Goal: Book appointment/travel/reservation

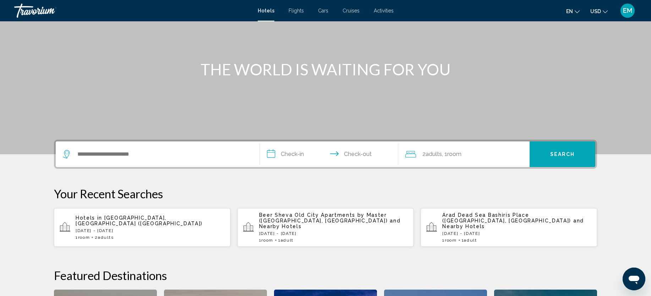
scroll to position [80, 0]
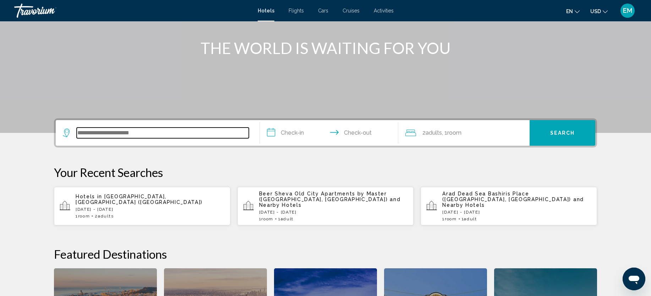
click at [169, 131] on input "Search widget" at bounding box center [163, 132] width 172 height 11
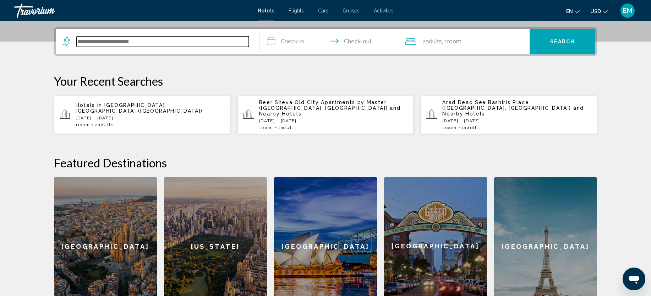
scroll to position [175, 0]
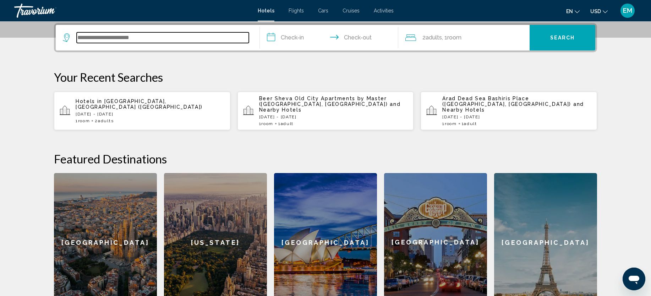
click at [190, 40] on input "Search widget" at bounding box center [163, 37] width 172 height 11
type input "******"
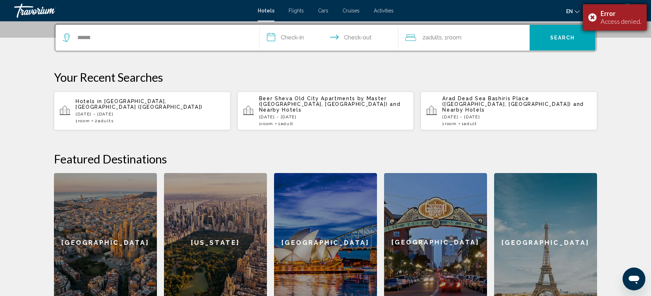
click at [592, 13] on div "Error Access denied." at bounding box center [615, 17] width 64 height 26
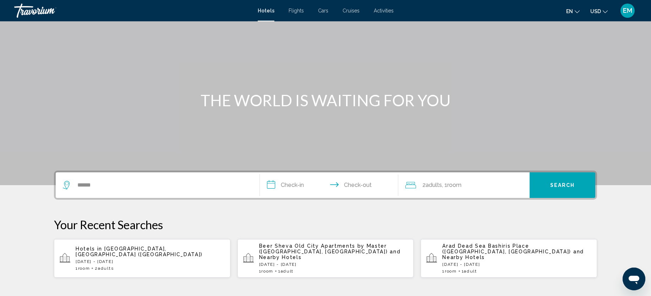
scroll to position [20, 0]
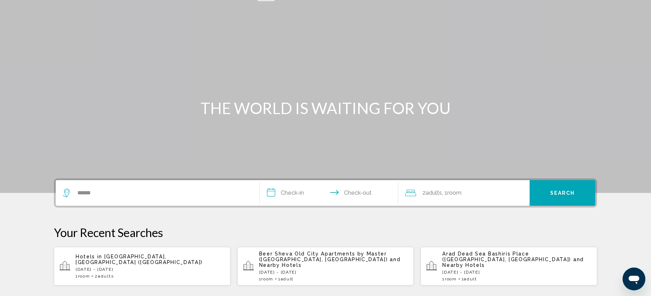
click at [303, 190] on input "**********" at bounding box center [330, 194] width 141 height 28
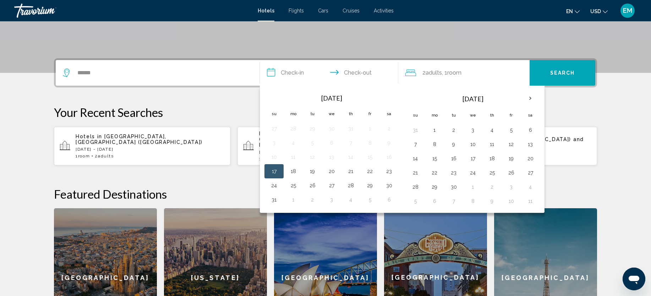
scroll to position [175, 0]
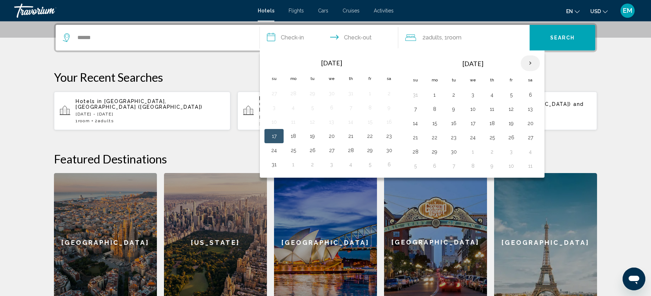
click at [529, 64] on th "Next month" at bounding box center [529, 63] width 19 height 16
click at [473, 152] on button "26" at bounding box center [472, 152] width 11 height 10
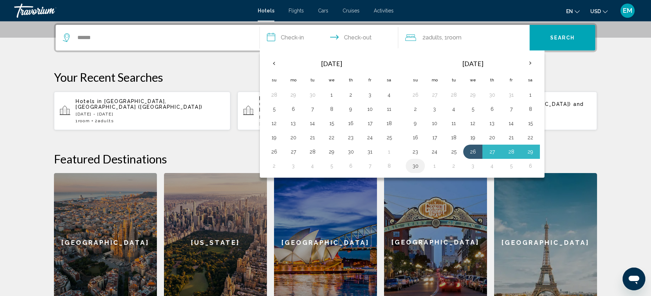
click at [416, 166] on button "30" at bounding box center [414, 166] width 11 height 10
type input "**********"
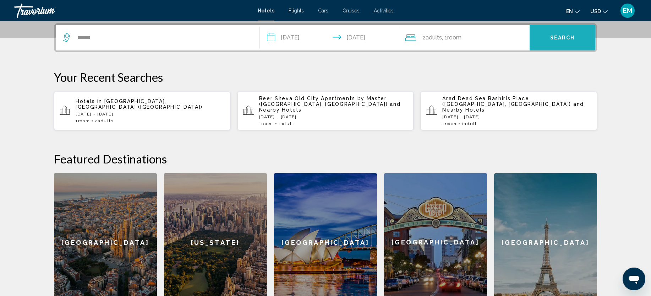
click at [572, 37] on span "Search" at bounding box center [562, 38] width 25 height 6
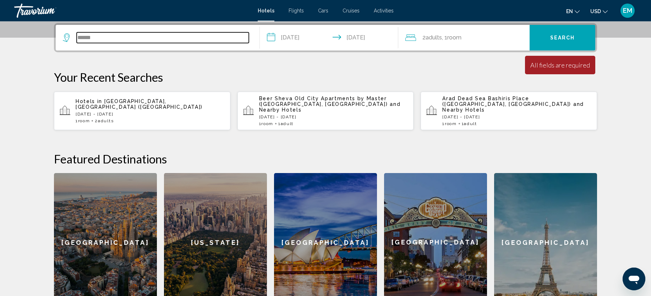
click at [198, 39] on input "******" at bounding box center [163, 37] width 172 height 11
type input "*"
click at [208, 36] on input "****" at bounding box center [163, 37] width 172 height 11
type input "*"
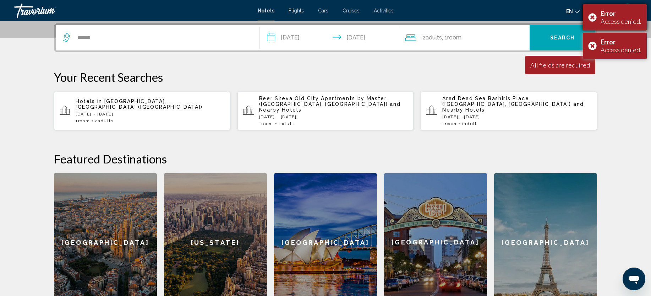
click at [592, 18] on div "Error Access denied." at bounding box center [615, 17] width 64 height 26
click at [592, 14] on div "Error Access denied." at bounding box center [615, 17] width 64 height 26
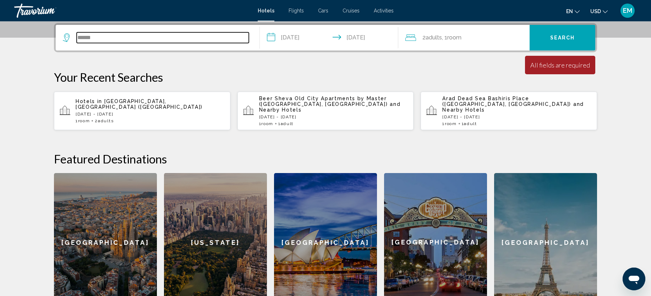
click at [215, 37] on input "******" at bounding box center [163, 37] width 172 height 11
type input "*"
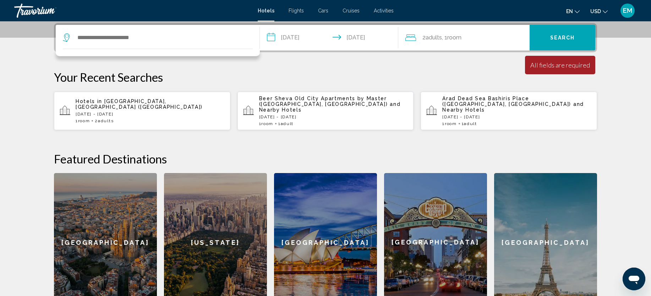
click at [66, 39] on icon "Search widget" at bounding box center [67, 37] width 9 height 9
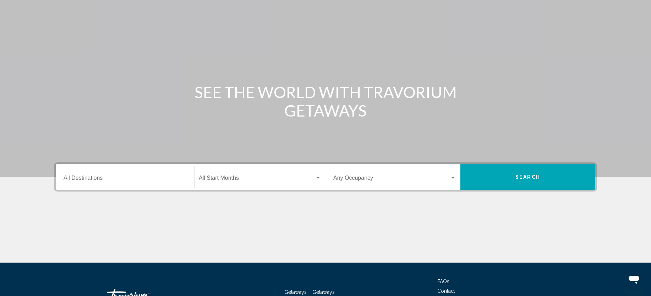
scroll to position [5, 0]
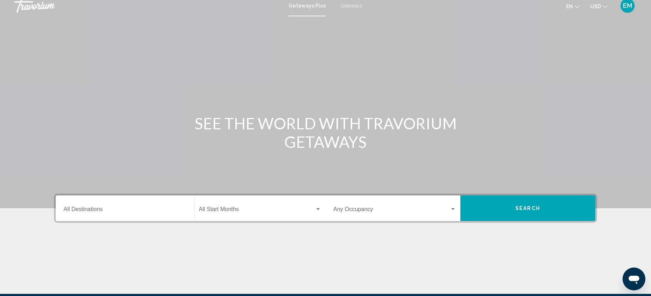
click at [133, 213] on input "Destination All Destinations" at bounding box center [125, 210] width 123 height 6
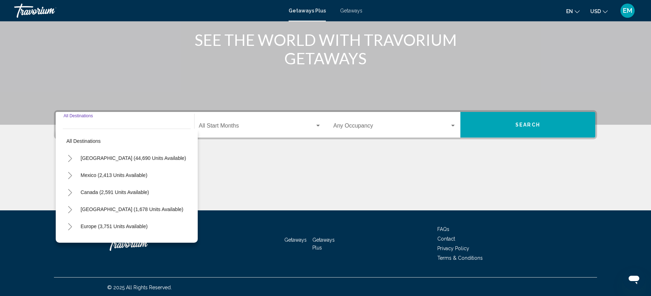
scroll to position [90, 0]
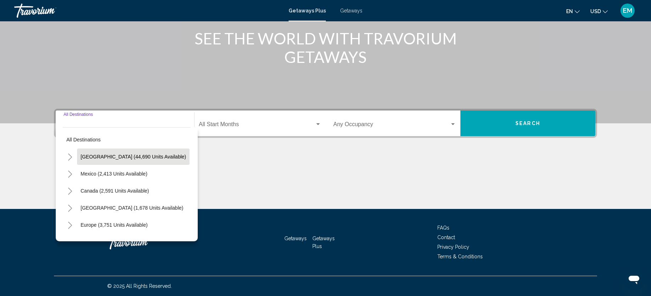
click at [150, 158] on span "United States (44,690 units available)" at bounding box center [133, 157] width 105 height 6
type input "**********"
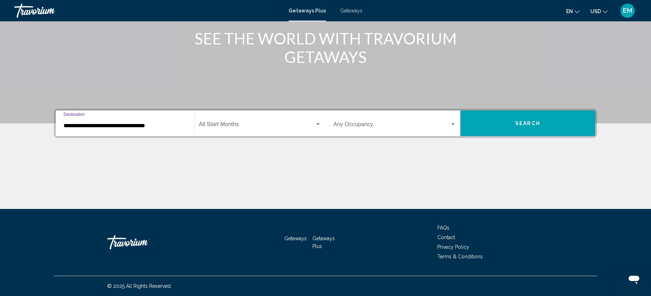
click at [220, 125] on span "Search widget" at bounding box center [257, 125] width 116 height 6
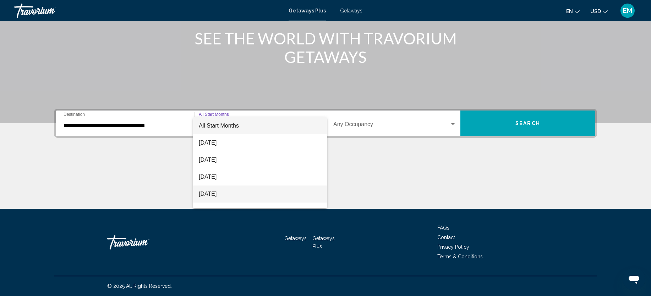
click at [213, 189] on span "November 2025" at bounding box center [260, 193] width 122 height 17
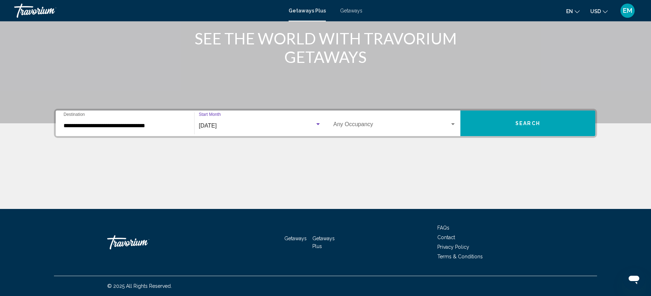
click at [436, 128] on span "Search widget" at bounding box center [391, 125] width 116 height 6
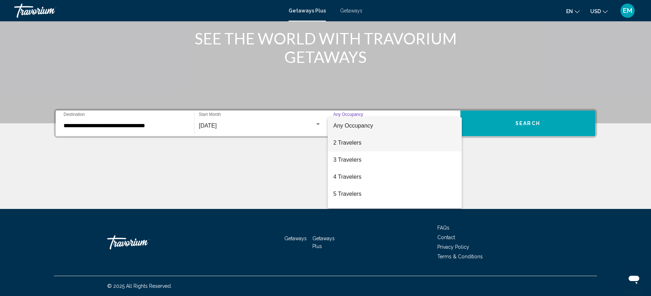
click at [423, 142] on span "2 Travelers" at bounding box center [394, 142] width 123 height 17
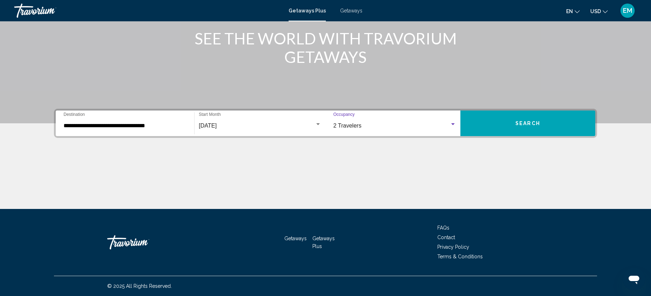
click at [505, 125] on button "Search" at bounding box center [527, 123] width 135 height 26
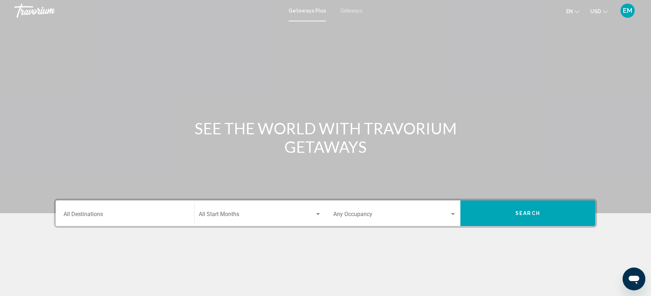
click at [89, 215] on input "Destination All Destinations" at bounding box center [125, 215] width 123 height 6
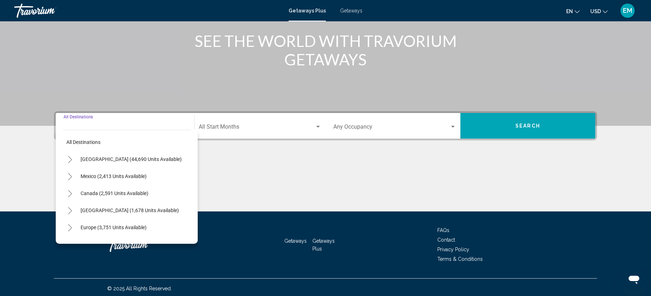
scroll to position [90, 0]
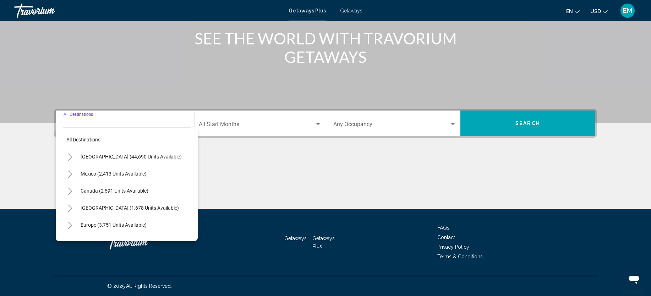
click at [68, 156] on icon "Toggle United States (44,690 units available)" at bounding box center [69, 156] width 5 height 7
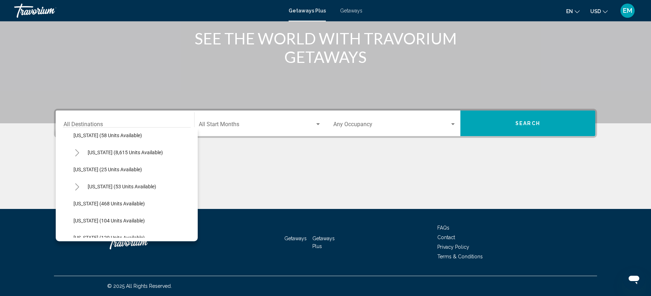
scroll to position [109, 0]
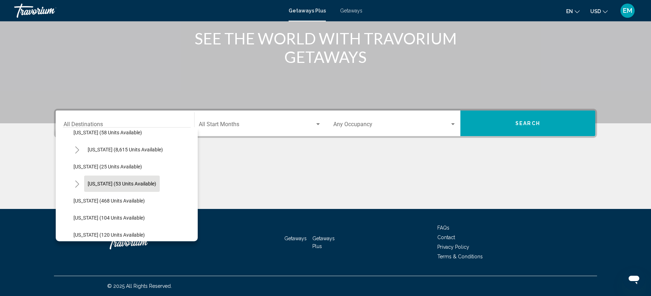
click at [118, 182] on span "Hawaii (53 units available)" at bounding box center [122, 184] width 68 height 6
type input "**********"
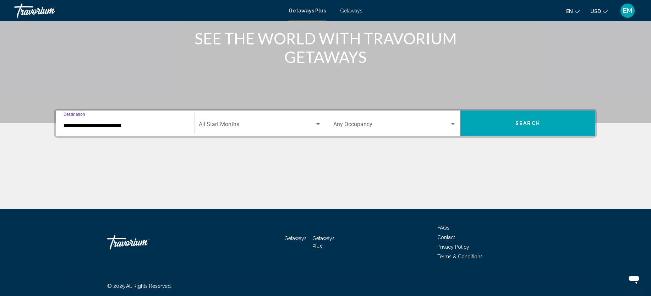
click at [237, 127] on span "Search widget" at bounding box center [257, 125] width 116 height 6
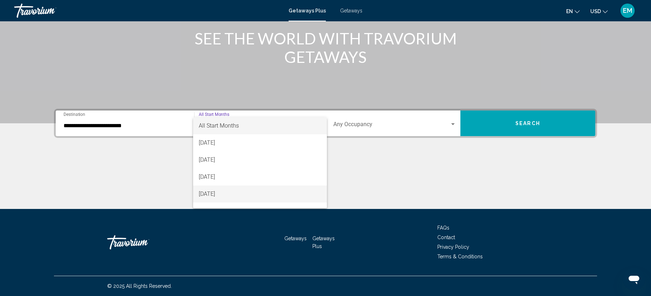
click at [225, 191] on span "November 2025" at bounding box center [260, 193] width 122 height 17
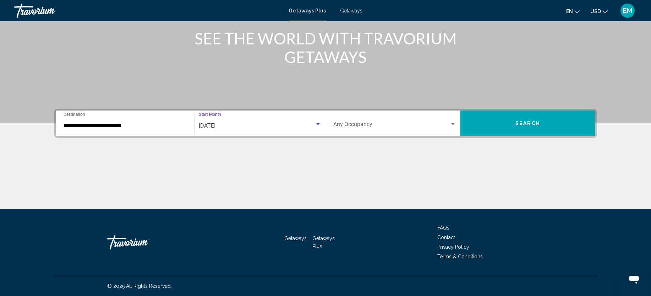
click at [415, 125] on span "Search widget" at bounding box center [391, 125] width 116 height 6
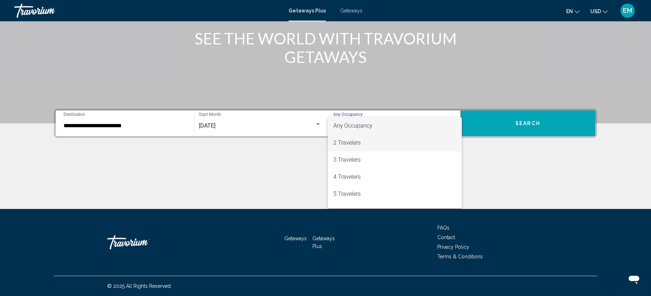
click at [405, 139] on span "2 Travelers" at bounding box center [394, 142] width 123 height 17
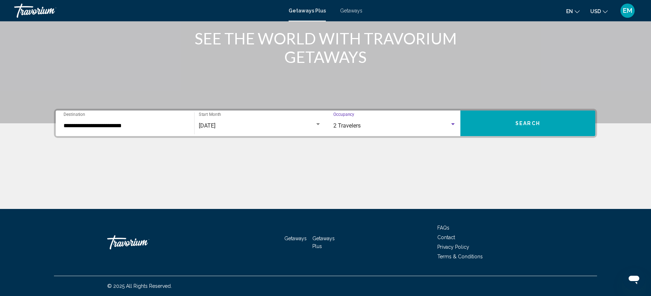
click at [530, 121] on span "Search" at bounding box center [527, 124] width 25 height 6
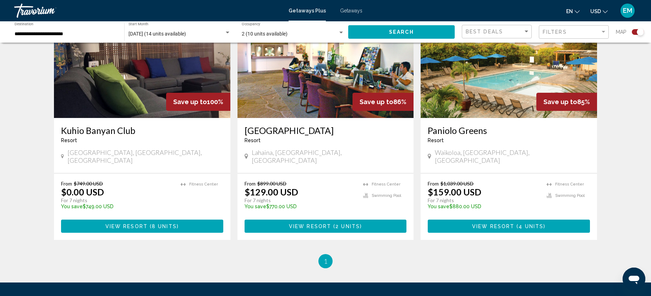
scroll to position [312, 0]
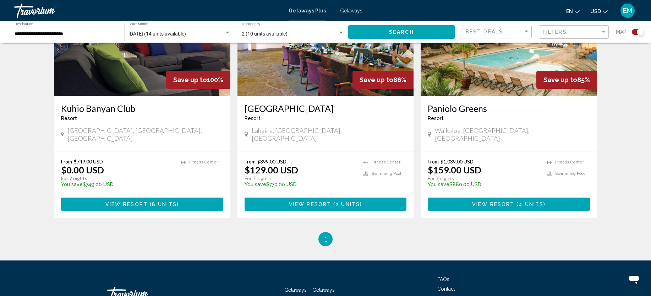
click at [149, 201] on span "( 8 units )" at bounding box center [163, 204] width 31 height 6
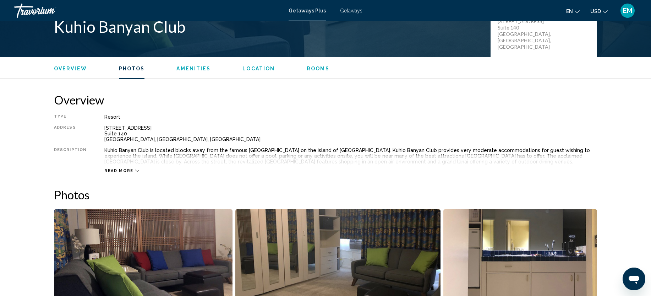
scroll to position [54, 0]
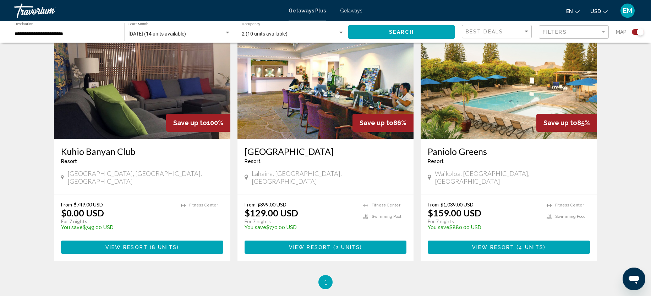
scroll to position [270, 0]
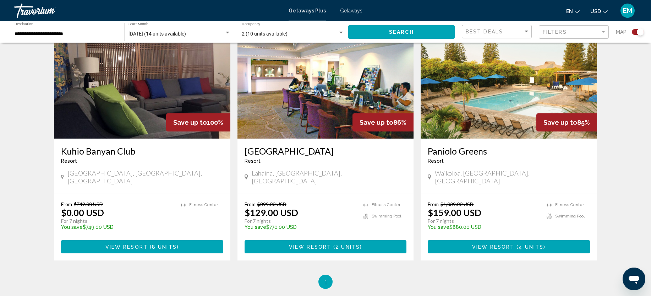
click at [347, 165] on div "Kahana Falls Resort - This is an adults only resort" at bounding box center [325, 156] width 162 height 23
click at [320, 244] on span "View Resort" at bounding box center [310, 247] width 42 height 6
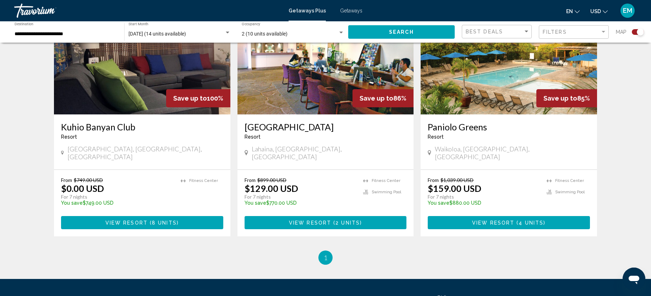
scroll to position [305, 0]
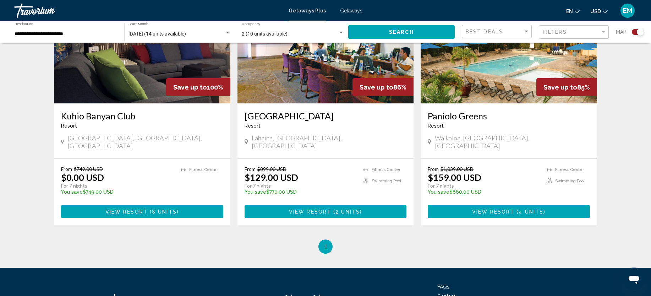
click at [506, 132] on div "Paniolo Greens Resort - This is an adults only resort" at bounding box center [508, 121] width 162 height 23
click at [493, 209] on span "View Resort" at bounding box center [493, 212] width 42 height 6
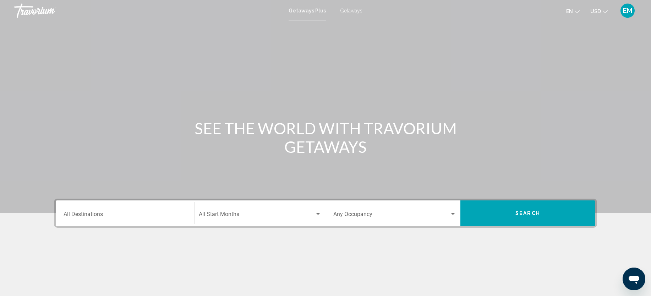
click at [82, 211] on div "Destination All Destinations" at bounding box center [125, 213] width 123 height 22
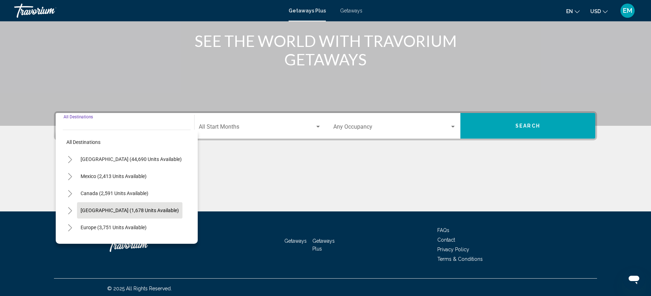
scroll to position [90, 0]
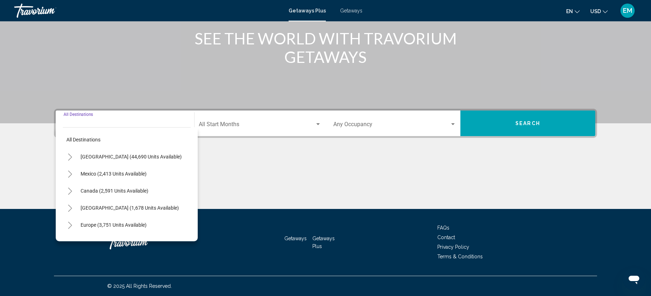
click at [70, 157] on icon "Toggle United States (44,690 units available)" at bounding box center [69, 156] width 5 height 7
click at [76, 208] on icon "Toggle California (2,633 units available)" at bounding box center [77, 207] width 5 height 7
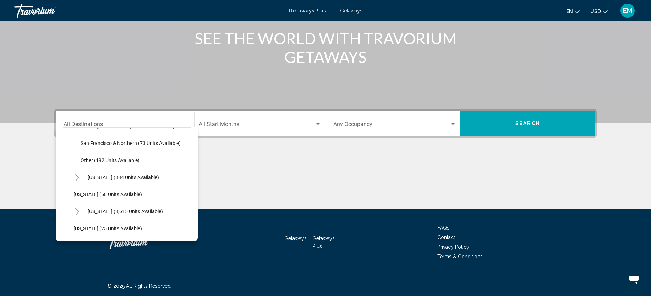
scroll to position [163, 0]
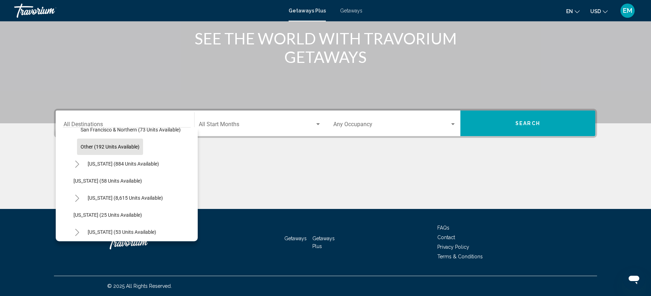
click at [115, 145] on span "Other (192 units available)" at bounding box center [110, 147] width 59 height 6
type input "**********"
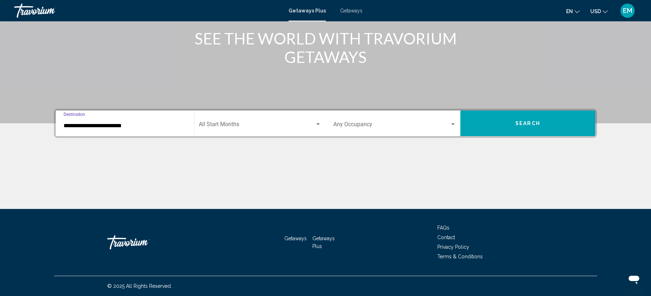
click at [305, 125] on span "Search widget" at bounding box center [257, 125] width 116 height 6
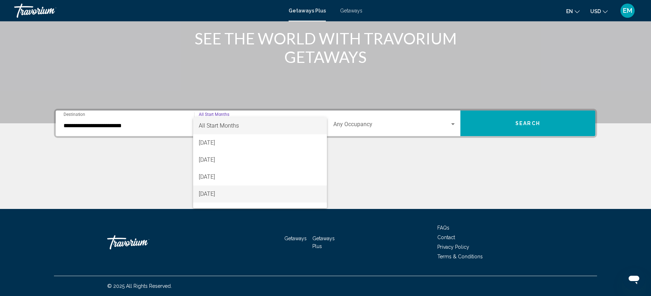
click at [279, 193] on span "November 2025" at bounding box center [260, 193] width 122 height 17
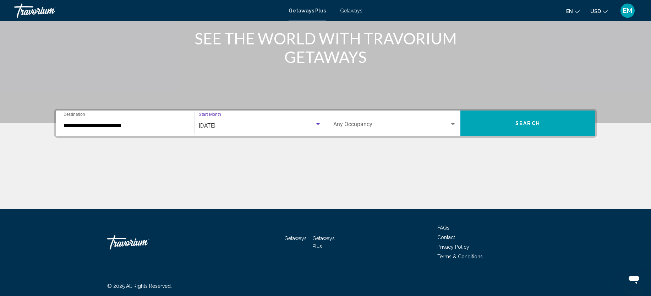
click at [426, 130] on div "Occupancy Any Occupancy" at bounding box center [394, 123] width 123 height 22
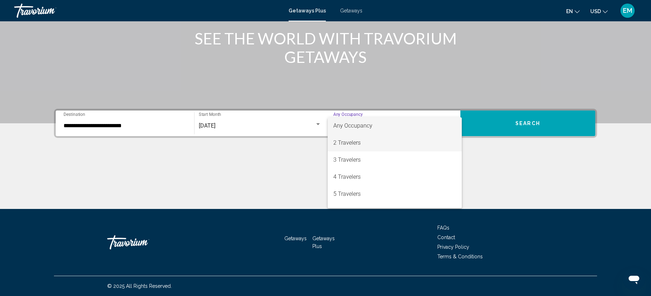
click at [418, 142] on span "2 Travelers" at bounding box center [394, 142] width 123 height 17
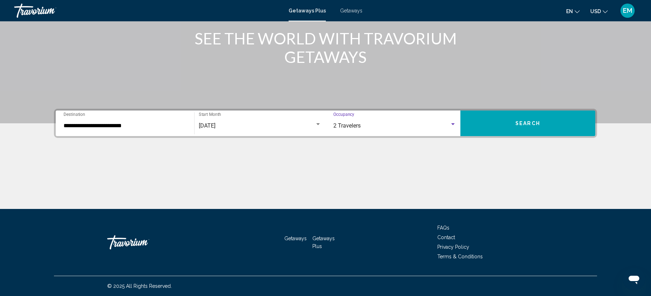
click at [526, 124] on span "Search" at bounding box center [527, 124] width 25 height 6
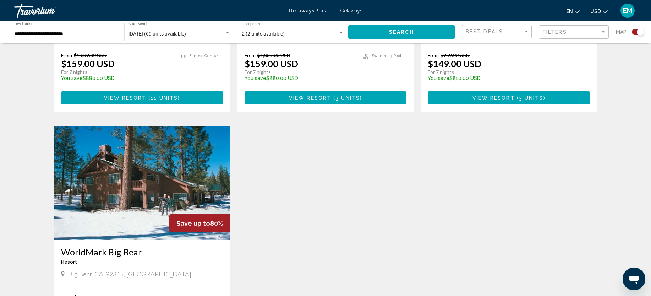
scroll to position [951, 0]
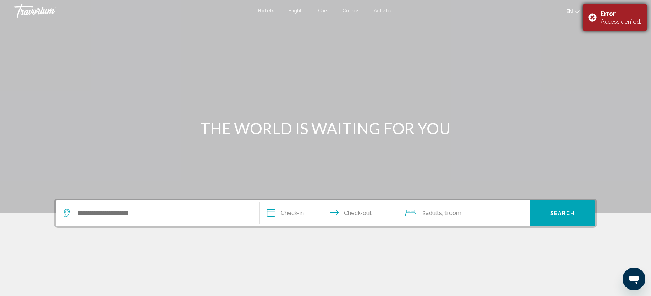
click at [594, 16] on div "Error Access denied." at bounding box center [615, 17] width 64 height 26
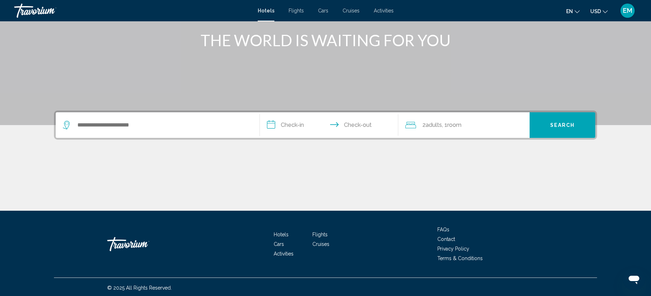
scroll to position [89, 0]
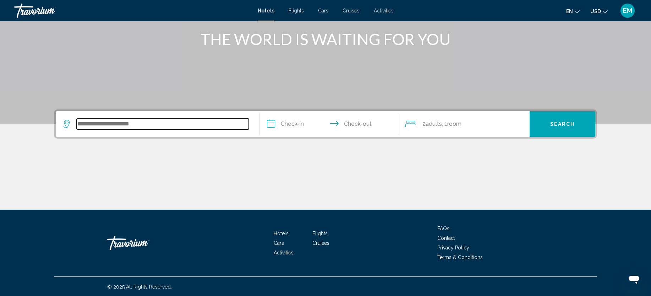
click at [203, 127] on input "Search widget" at bounding box center [163, 123] width 172 height 11
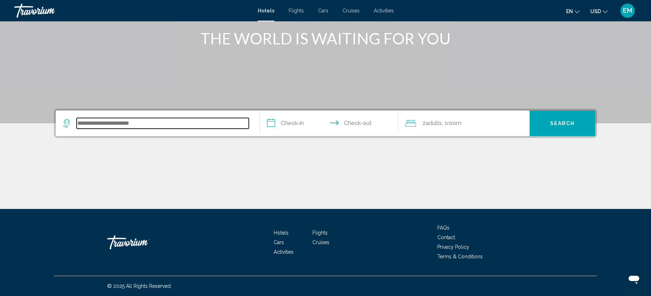
click at [176, 124] on input "Search widget" at bounding box center [163, 123] width 172 height 11
click at [66, 123] on icon "Search widget" at bounding box center [67, 121] width 4 height 3
click at [95, 122] on input "Search widget" at bounding box center [163, 123] width 172 height 11
type input "*"
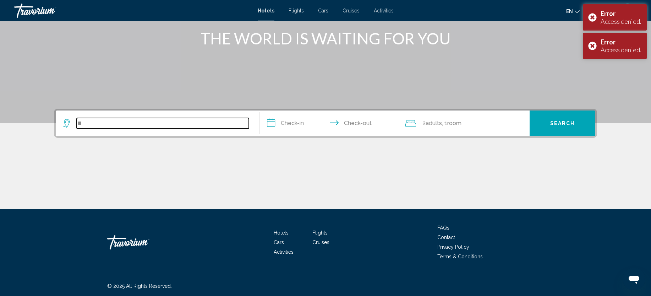
type input "*"
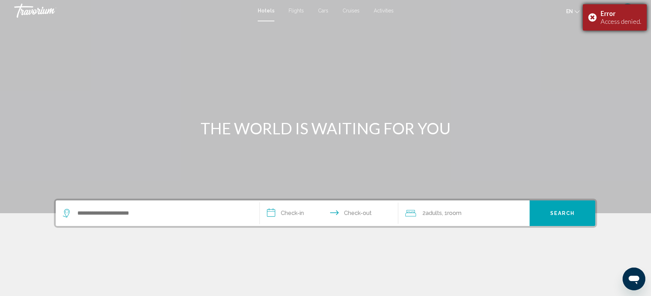
click at [592, 17] on div "Error Access denied." at bounding box center [615, 17] width 64 height 26
click at [602, 13] on button "USD USD ($) MXN (Mex$) CAD (Can$) GBP (£) EUR (€) AUD (A$) NZD (NZ$) CNY (CN¥)" at bounding box center [598, 11] width 17 height 10
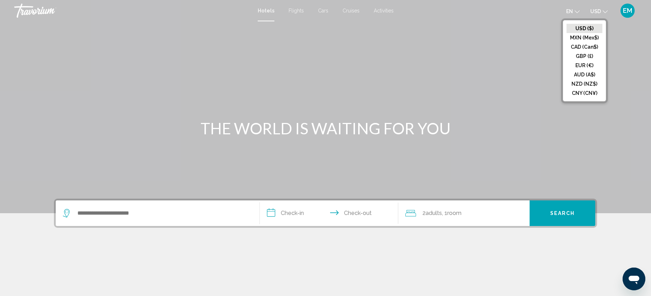
click at [602, 13] on icon "Change currency" at bounding box center [604, 11] width 5 height 5
